Goal: Information Seeking & Learning: Learn about a topic

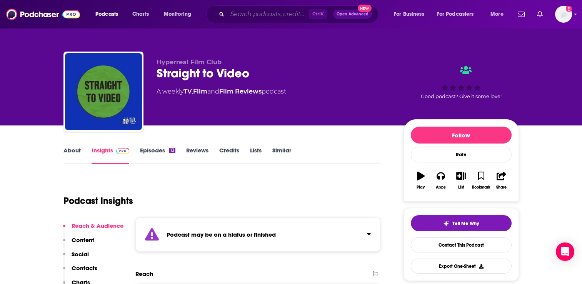
click at [254, 13] on input "Search podcasts, credits, & more..." at bounding box center [268, 14] width 82 height 12
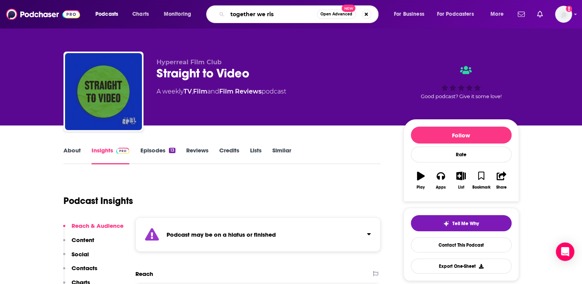
type input "together we rise"
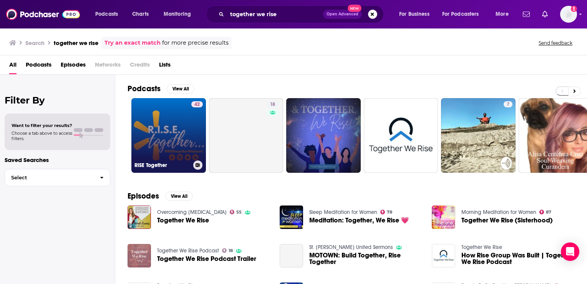
click at [180, 125] on link "42 RISE Together" at bounding box center [168, 135] width 75 height 75
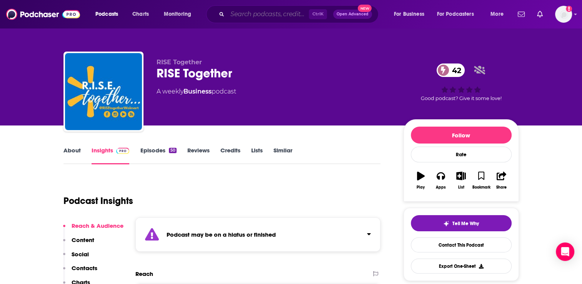
click at [251, 16] on input "Search podcasts, credits, & more..." at bounding box center [268, 14] width 82 height 12
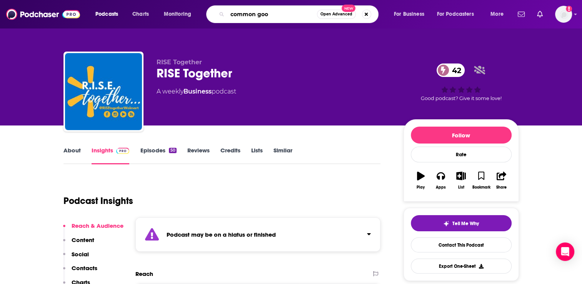
type input "common good"
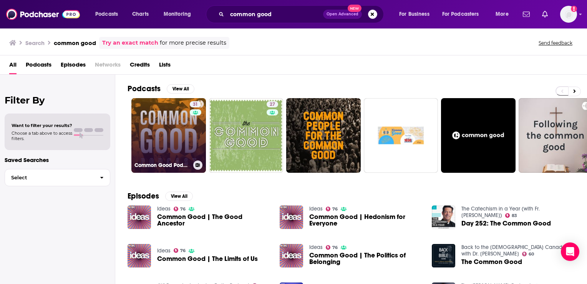
click at [183, 130] on link "31 Common Good Podcast" at bounding box center [168, 135] width 75 height 75
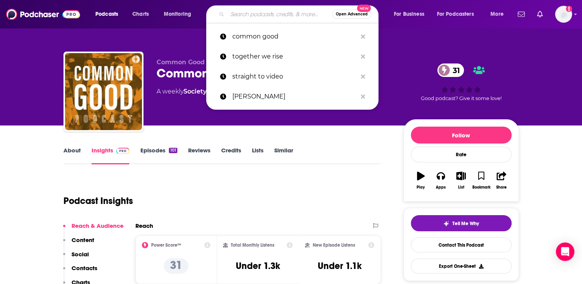
click at [248, 18] on input "Search podcasts, credits, & more..." at bounding box center [279, 14] width 105 height 12
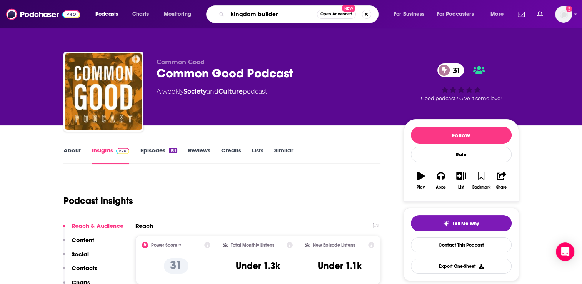
type input "kingdom builders"
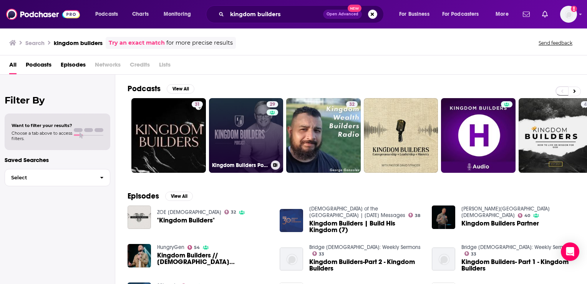
click at [234, 148] on link "29 Kingdom Builders Podcast with [PERSON_NAME]" at bounding box center [246, 135] width 75 height 75
